Goal: Transaction & Acquisition: Obtain resource

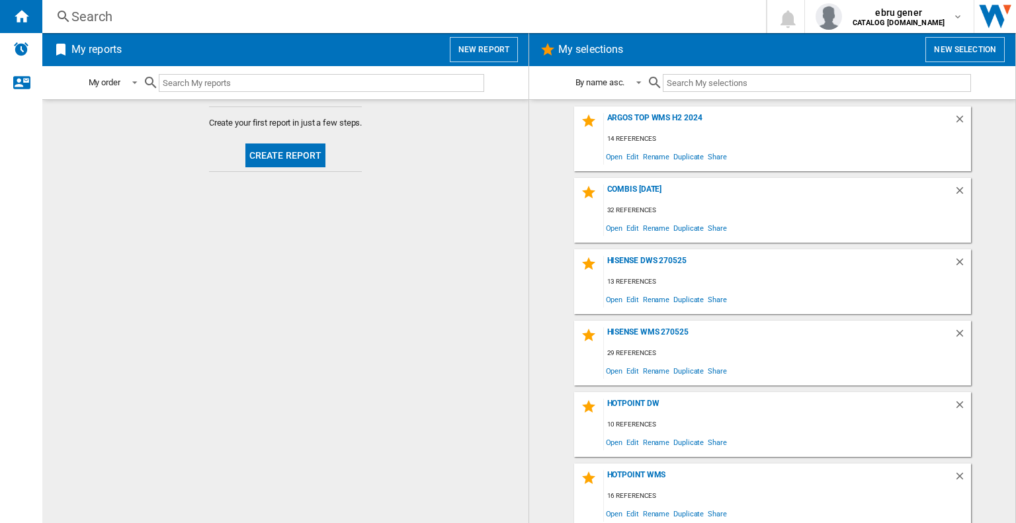
click at [140, 11] on div "Search" at bounding box center [401, 16] width 660 height 19
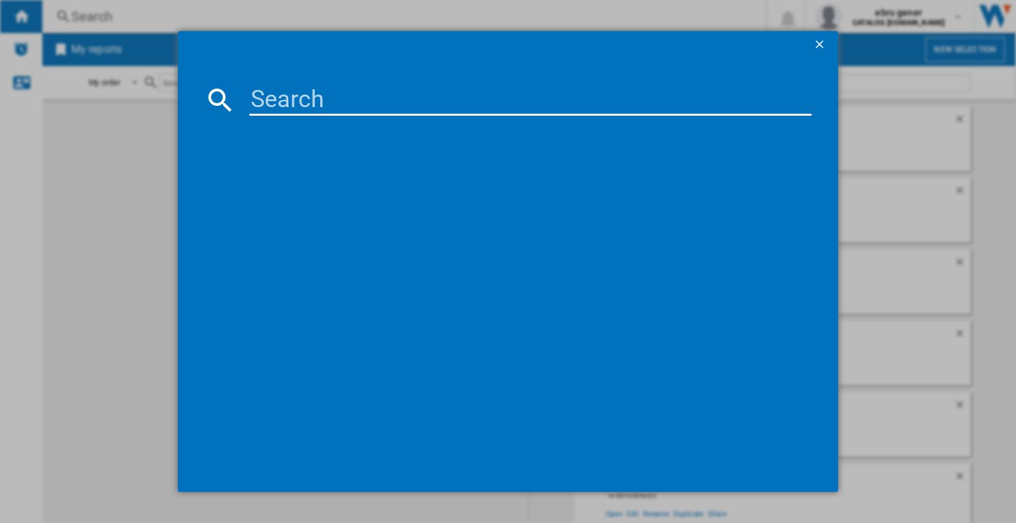
click at [291, 85] on input at bounding box center [530, 100] width 562 height 32
type input "frl5388"
click at [295, 187] on div "BEKO FRL5388B BLACK" at bounding box center [517, 185] width 549 height 13
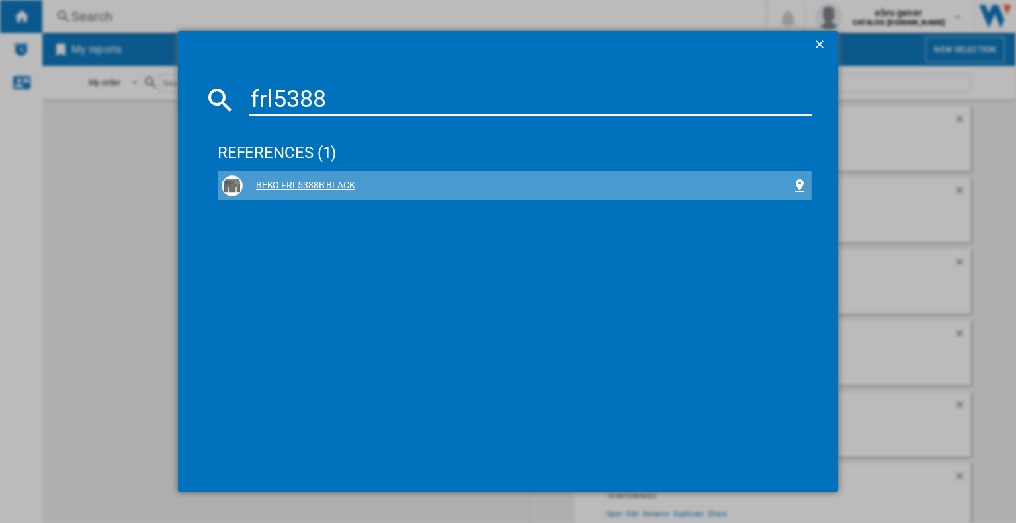
click at [295, 187] on div "BEKO FRL5388B BLACK" at bounding box center [517, 185] width 549 height 13
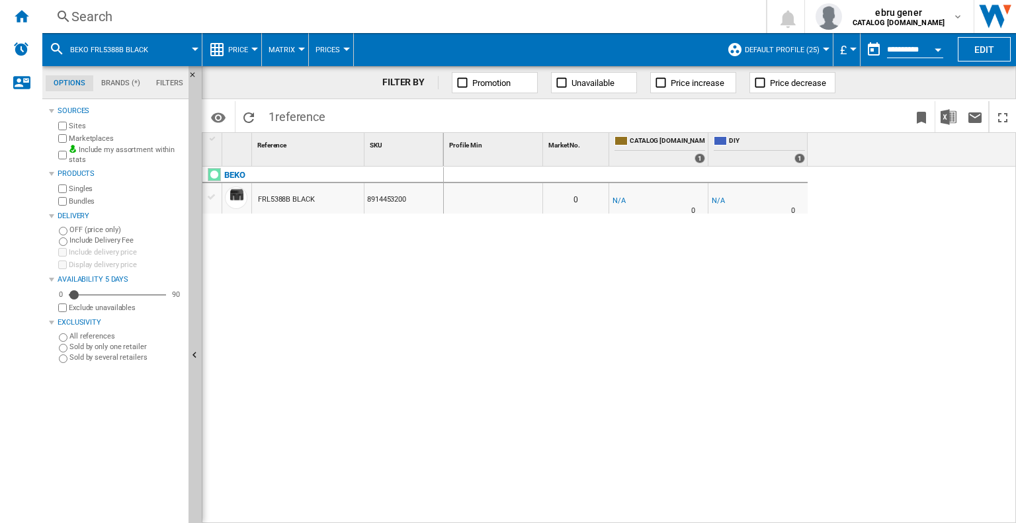
click at [222, 47] on ng-md-icon at bounding box center [217, 50] width 16 height 16
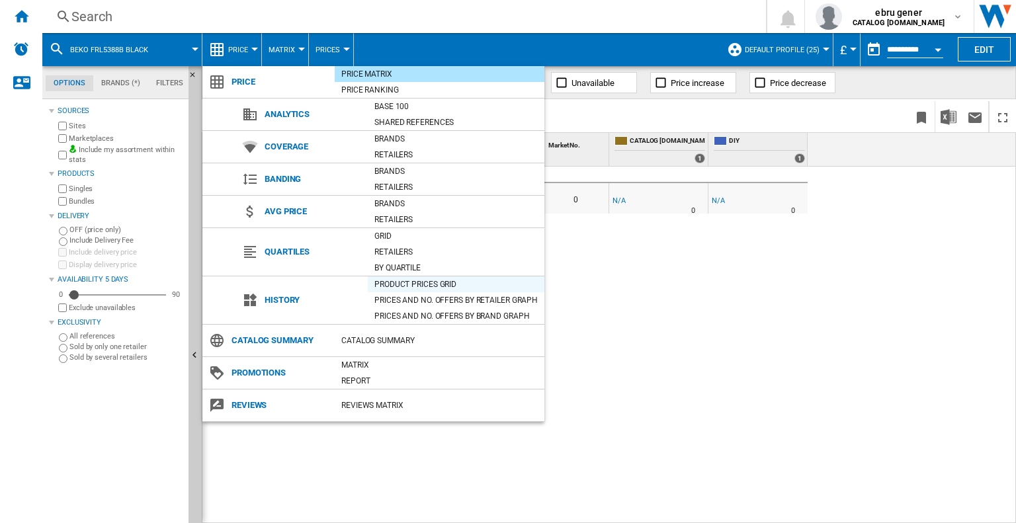
click at [426, 285] on div "Product prices grid" at bounding box center [456, 284] width 177 height 13
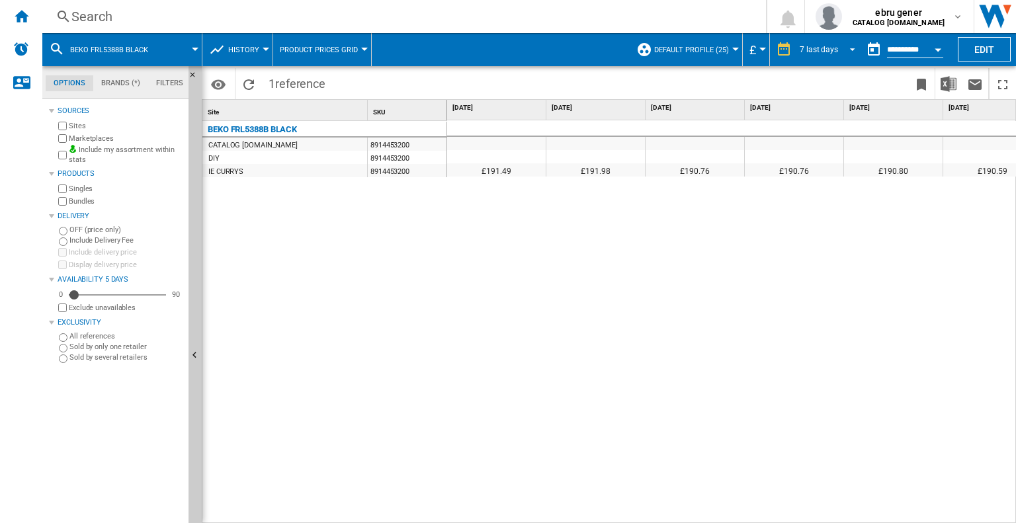
click at [813, 50] on div "7 last days" at bounding box center [819, 49] width 38 height 9
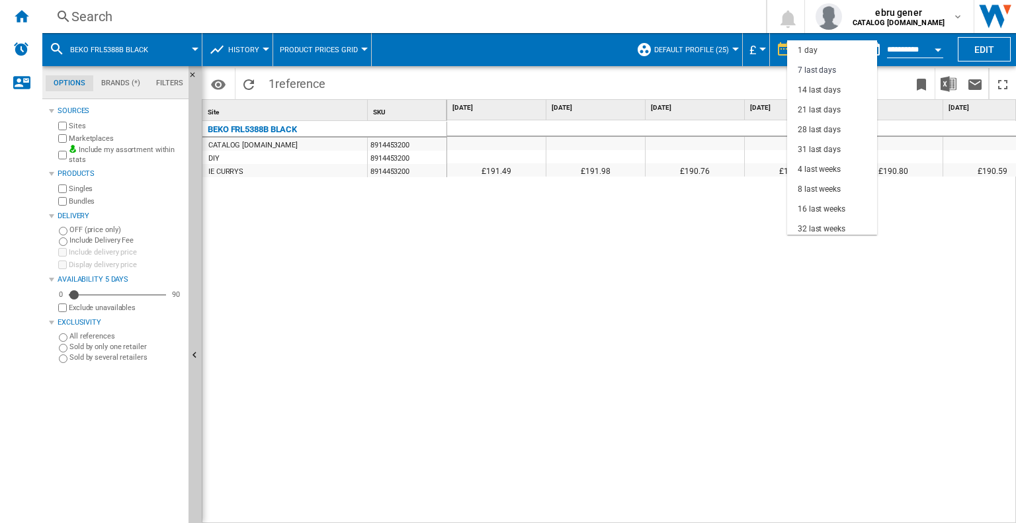
scroll to position [19, 0]
click at [809, 204] on div "32 last weeks" at bounding box center [822, 209] width 48 height 11
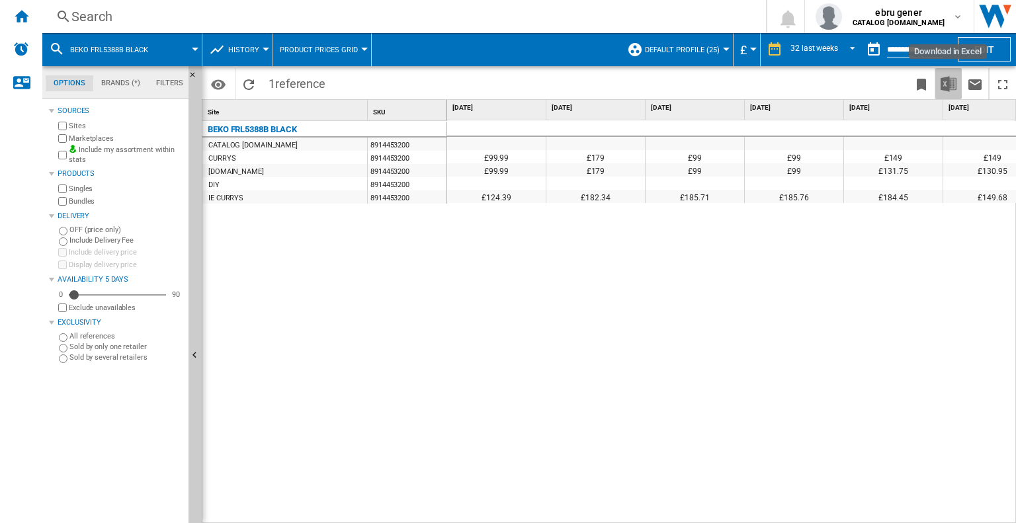
click at [951, 79] on img "Download in Excel" at bounding box center [949, 84] width 16 height 16
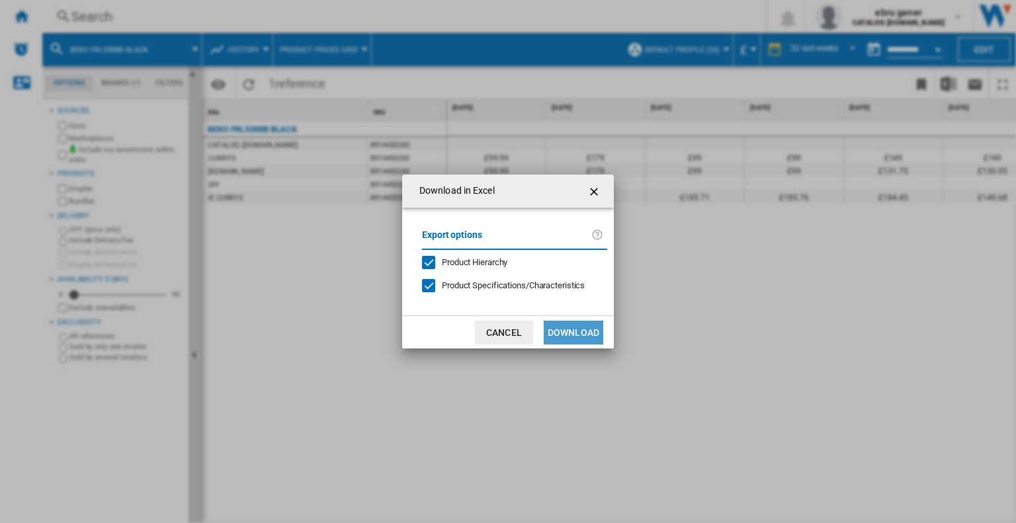
click at [574, 328] on button "Download" at bounding box center [574, 333] width 60 height 24
